Goal: Navigation & Orientation: Find specific page/section

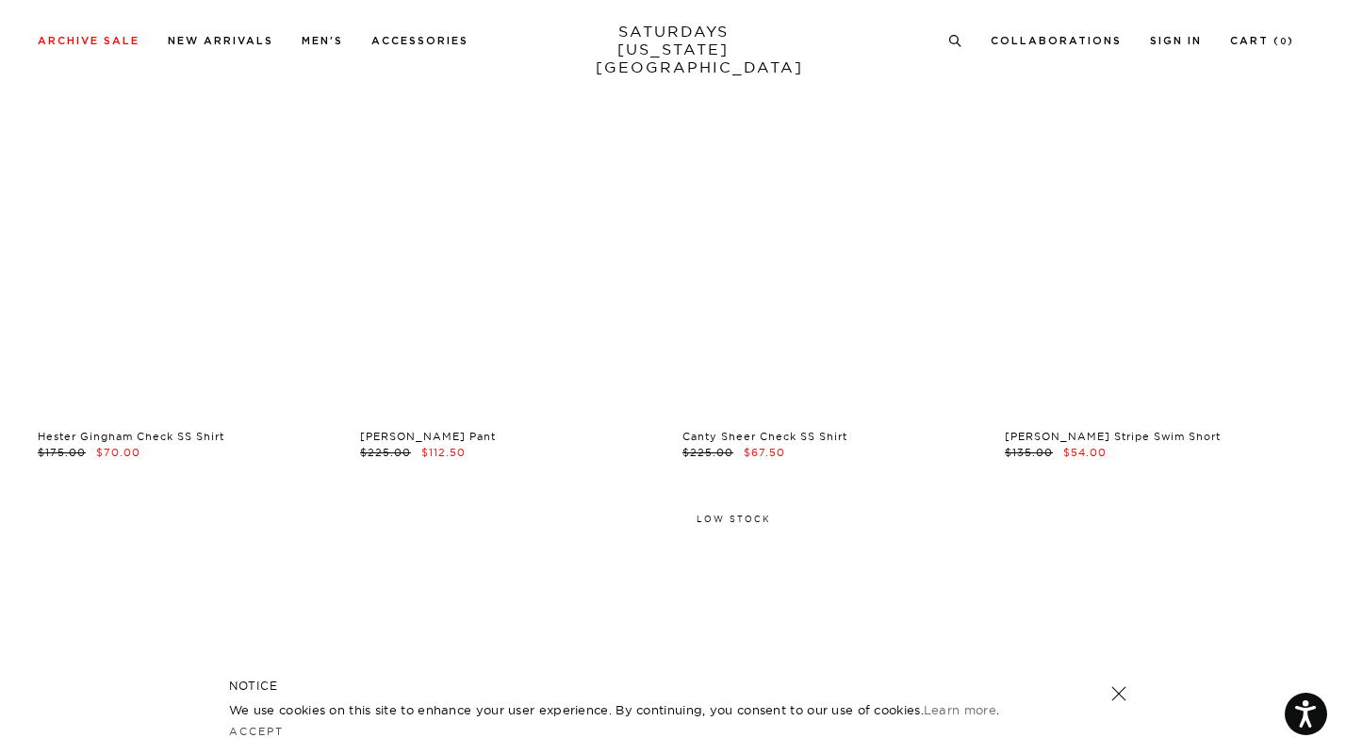
scroll to position [201, 0]
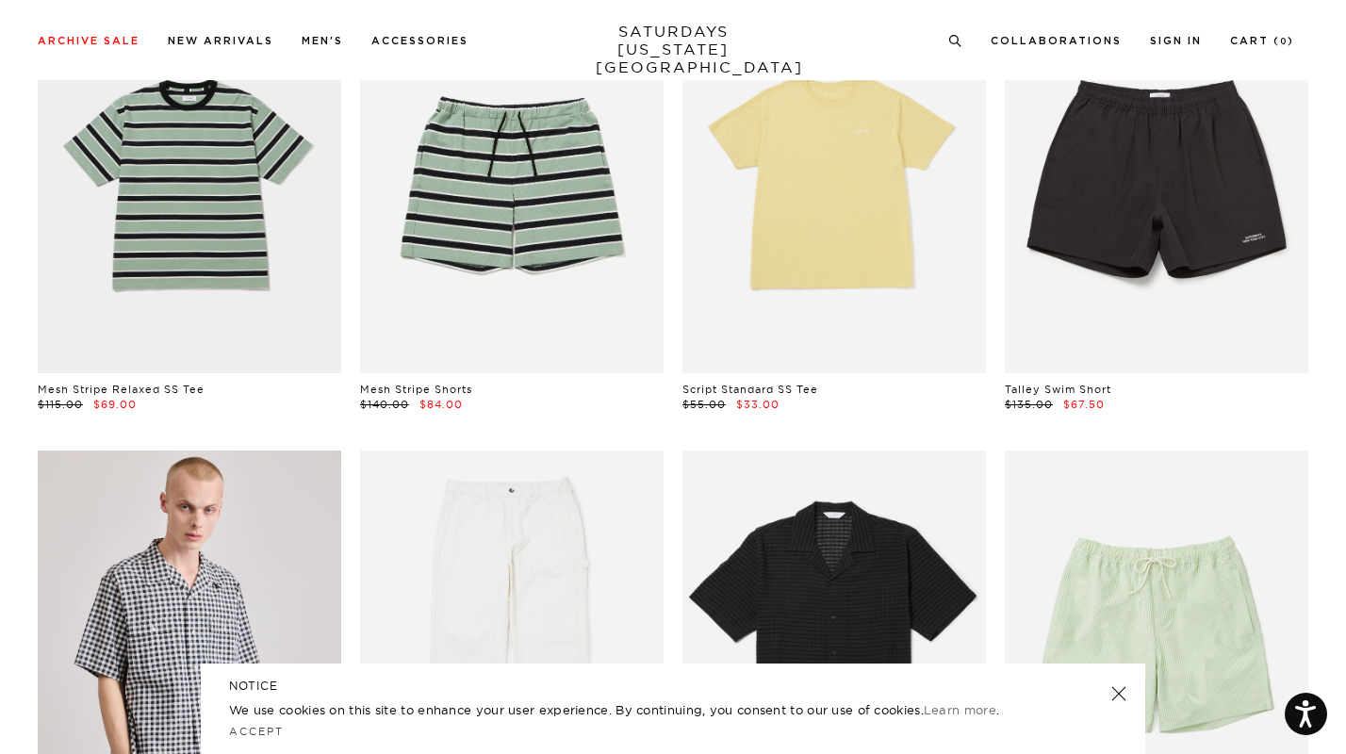
click at [635, 55] on link "SATURDAYS NEW YORK CITY" at bounding box center [674, 50] width 156 height 54
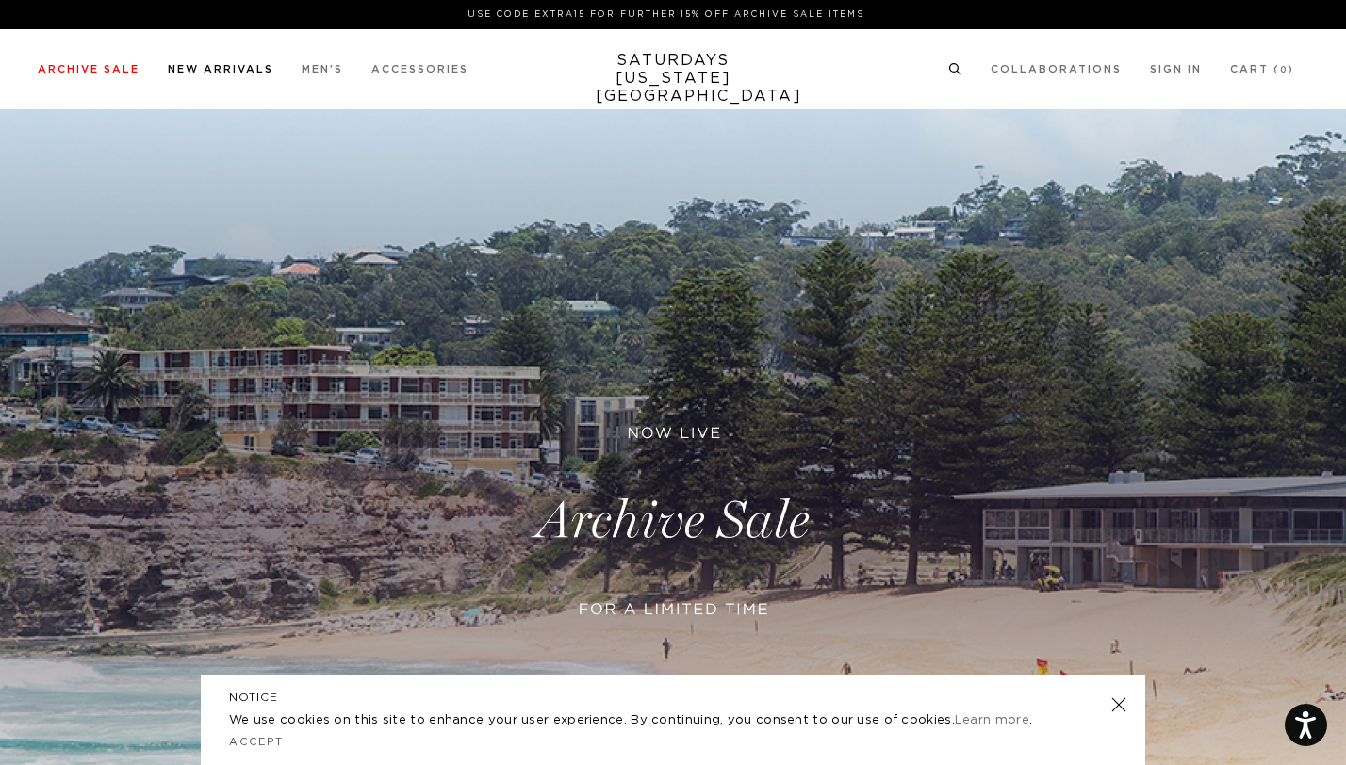
click at [209, 71] on link "New Arrivals" at bounding box center [221, 69] width 106 height 10
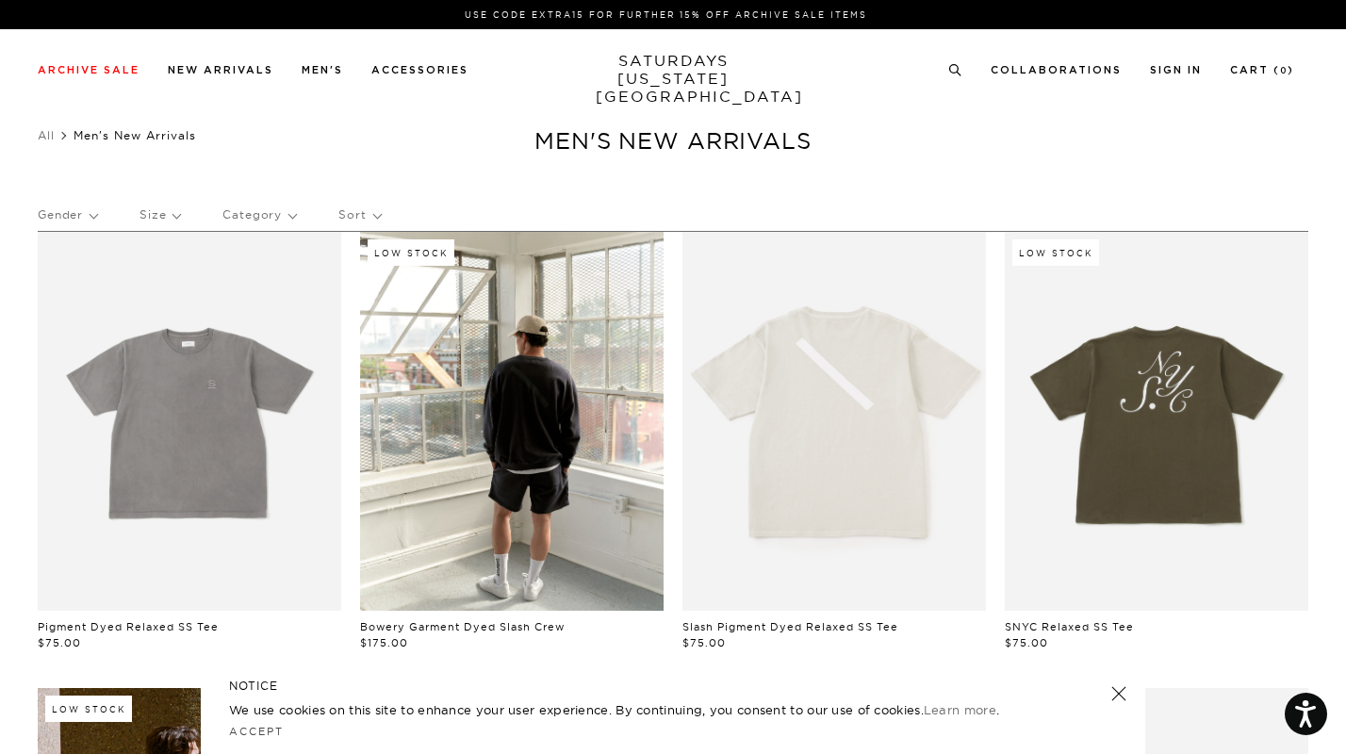
click at [254, 220] on p "Category" at bounding box center [259, 214] width 74 height 43
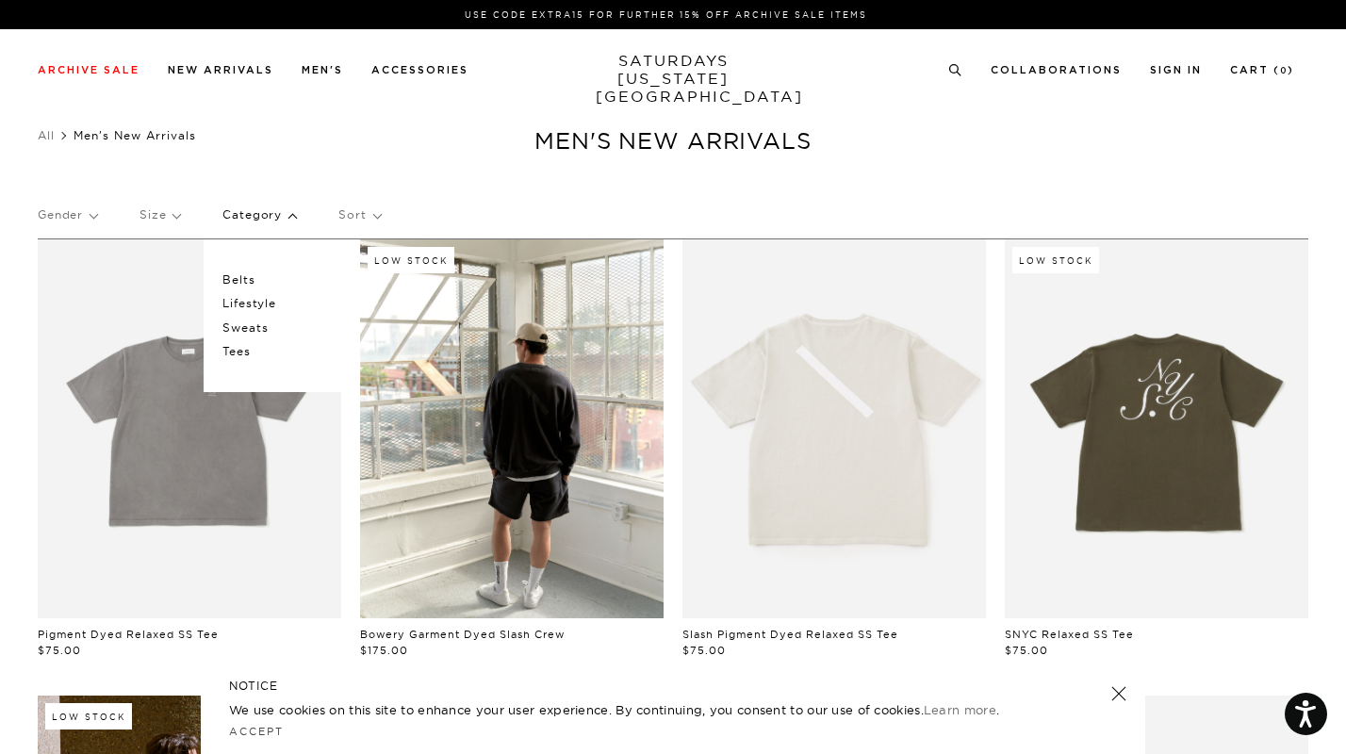
click at [332, 131] on ul "All Men's New Arrivals" at bounding box center [673, 135] width 1270 height 19
click at [48, 135] on link "All" at bounding box center [46, 135] width 17 height 14
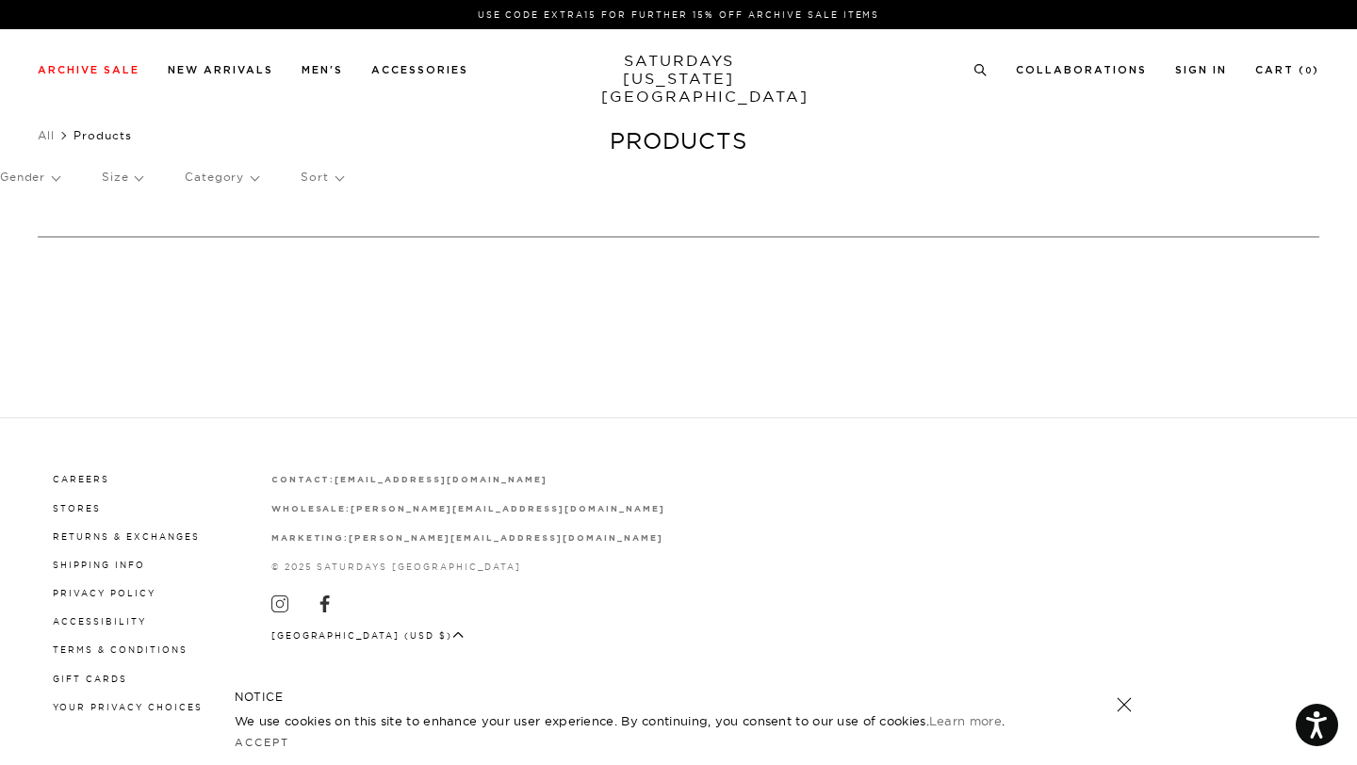
click at [39, 178] on p "Gender" at bounding box center [29, 177] width 59 height 43
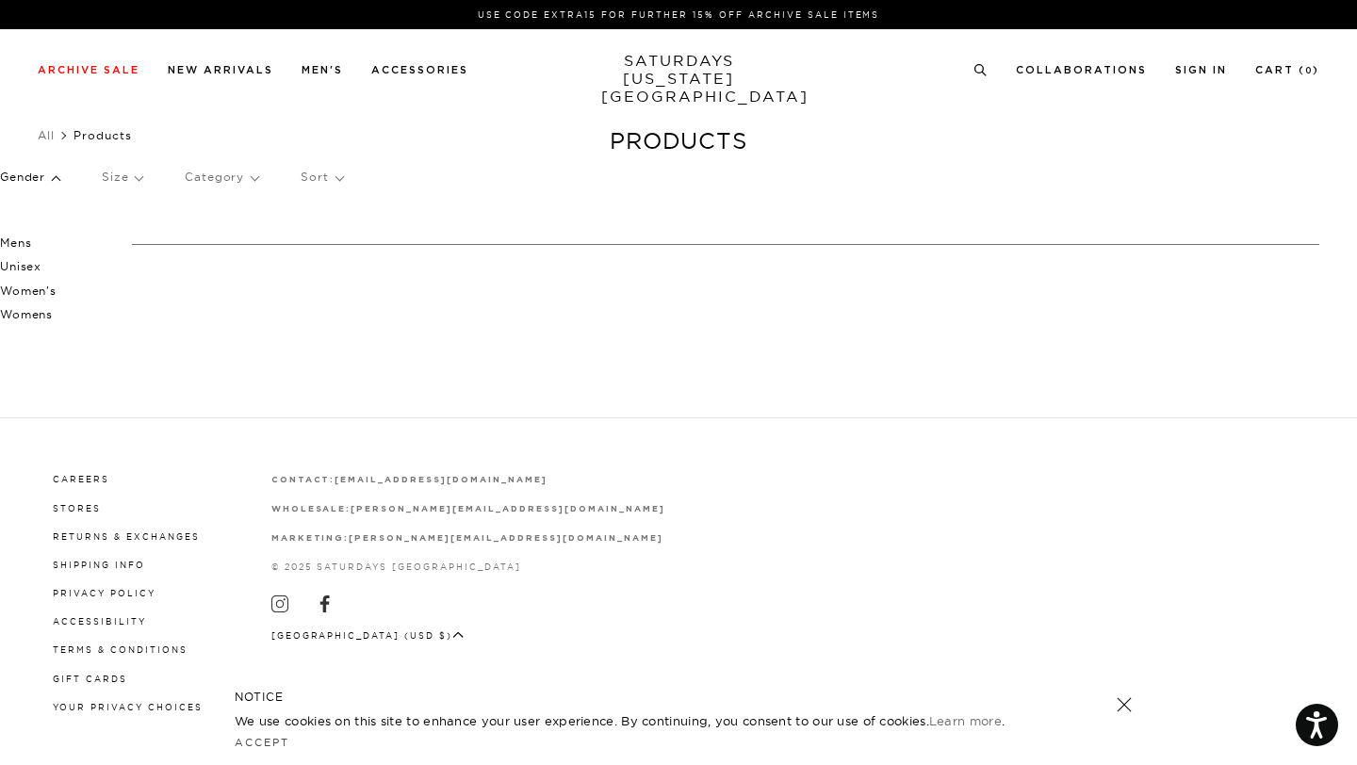
click at [23, 289] on p "Women's" at bounding box center [56, 291] width 113 height 25
